Goal: Transaction & Acquisition: Subscribe to service/newsletter

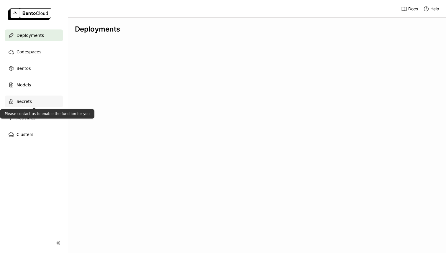
click at [31, 102] on div "Secrets" at bounding box center [34, 102] width 58 height 12
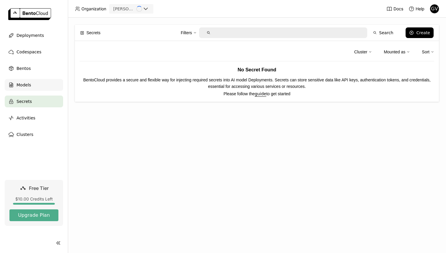
click at [37, 88] on div "Models" at bounding box center [34, 85] width 58 height 12
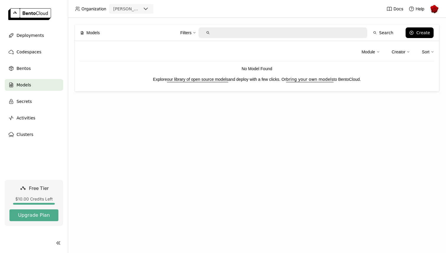
click at [413, 27] on div "Filters Search Create" at bounding box center [270, 33] width 328 height 12
click at [414, 32] on icon at bounding box center [411, 32] width 5 height 5
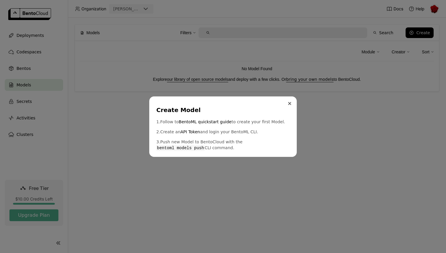
click at [286, 104] on button "Close" at bounding box center [289, 103] width 7 height 7
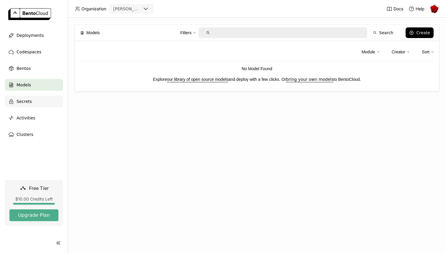
click at [54, 102] on div "Secrets" at bounding box center [34, 102] width 58 height 12
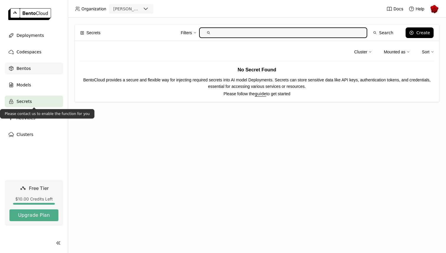
click at [49, 69] on div "Bentos" at bounding box center [34, 69] width 58 height 12
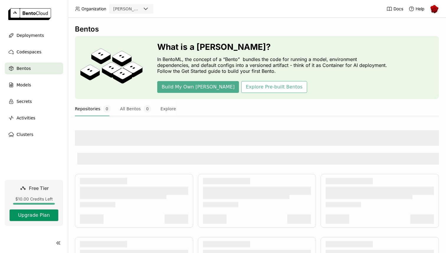
click at [40, 217] on button "Upgrade Plan" at bounding box center [33, 215] width 49 height 12
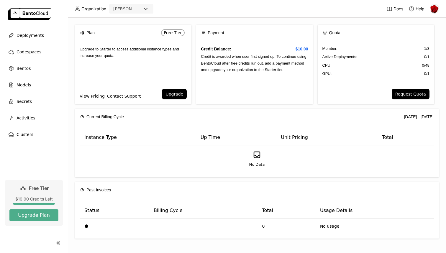
click at [91, 98] on link "View Pricing" at bounding box center [92, 96] width 25 height 6
click at [34, 130] on div "Clusters" at bounding box center [34, 135] width 58 height 12
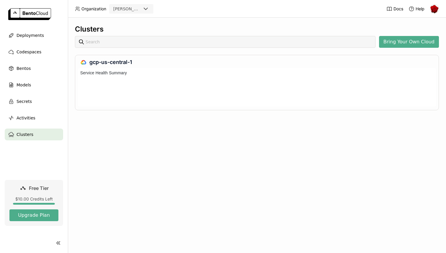
scroll to position [36, 356]
click at [37, 34] on span "Deployments" at bounding box center [30, 35] width 27 height 7
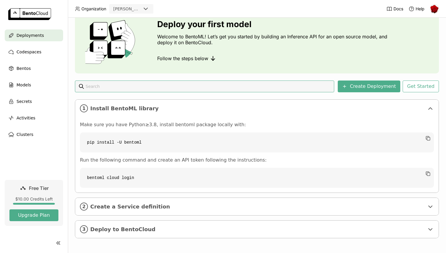
scroll to position [27, 0]
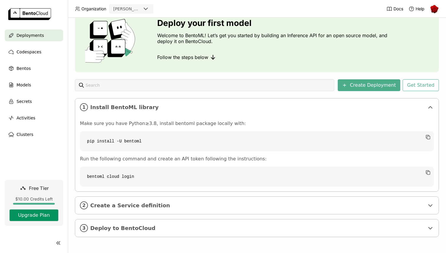
click at [33, 215] on button "Upgrade Plan" at bounding box center [33, 215] width 49 height 12
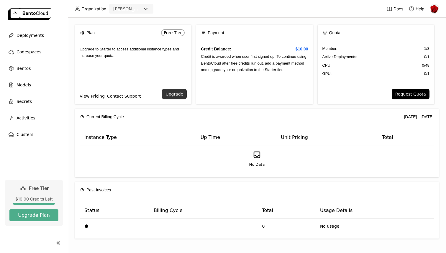
click at [183, 97] on button "Upgrade" at bounding box center [174, 94] width 25 height 11
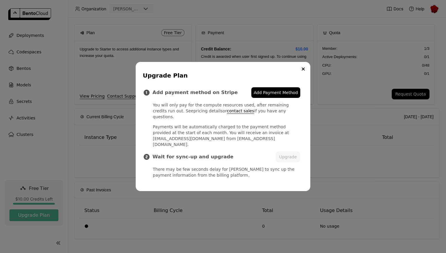
click at [193, 113] on link "pricing details" at bounding box center [207, 111] width 29 height 5
